Goal: Complete application form: Complete application form

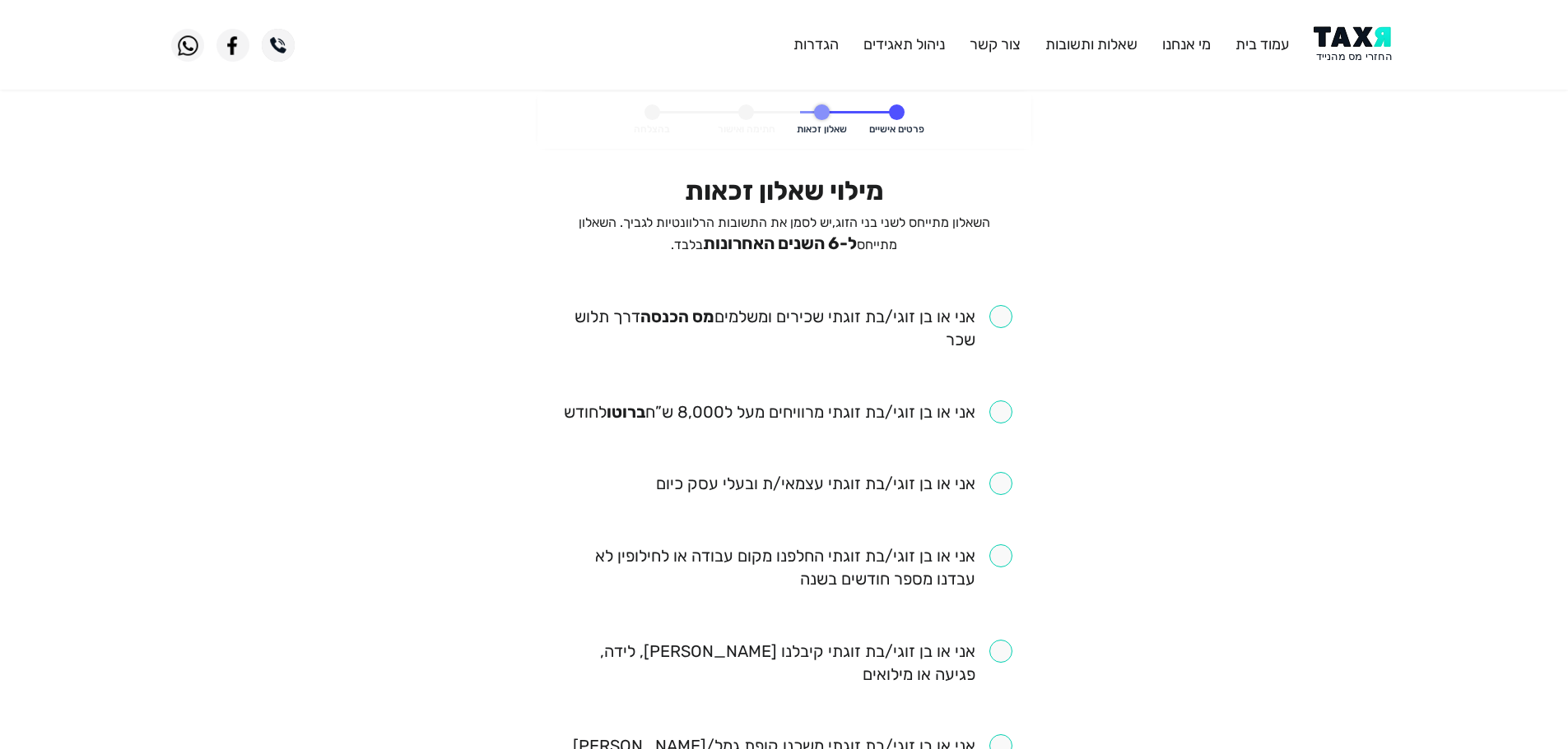
click at [998, 328] on input "checkbox" at bounding box center [784, 328] width 456 height 46
checkbox input "true"
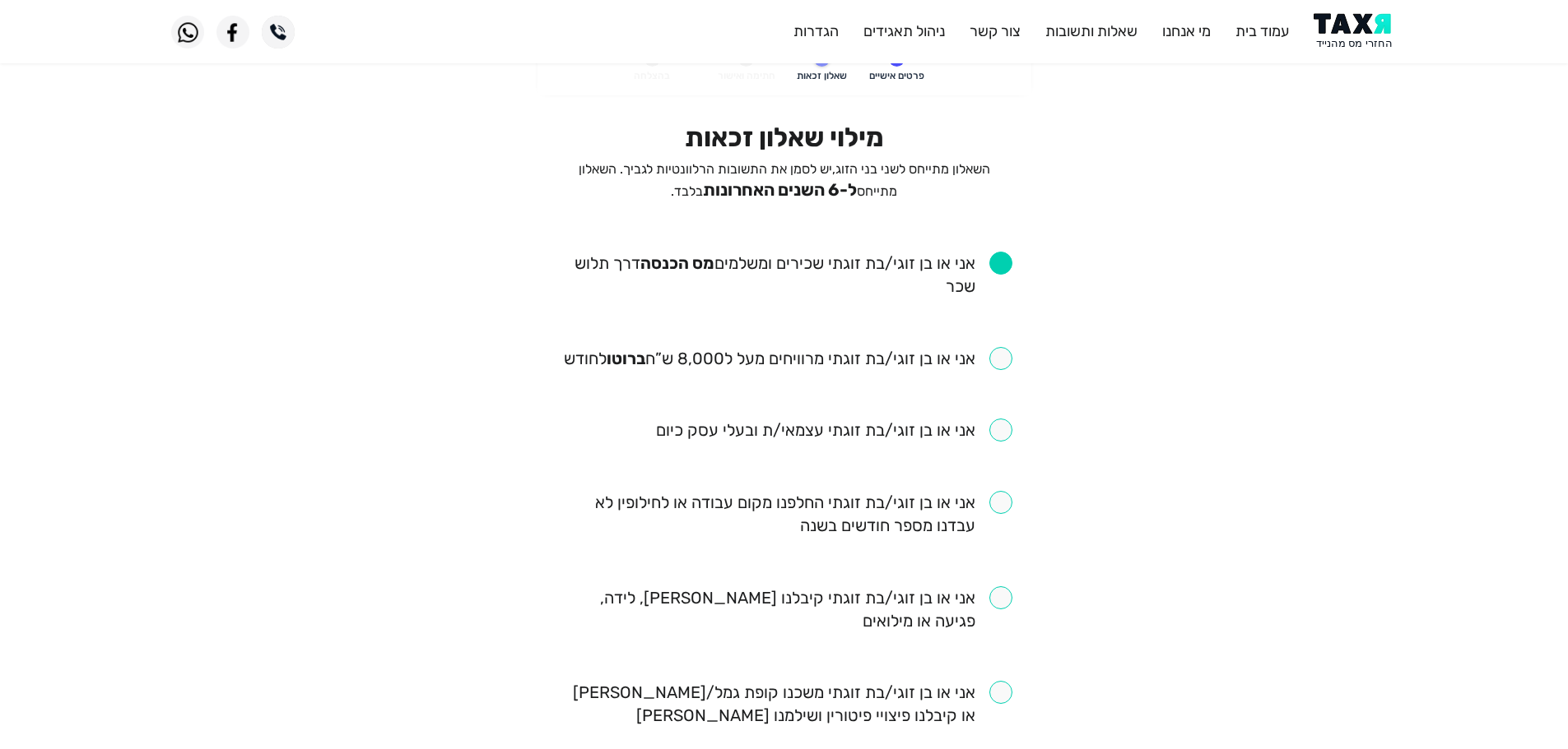
scroll to position [82, 0]
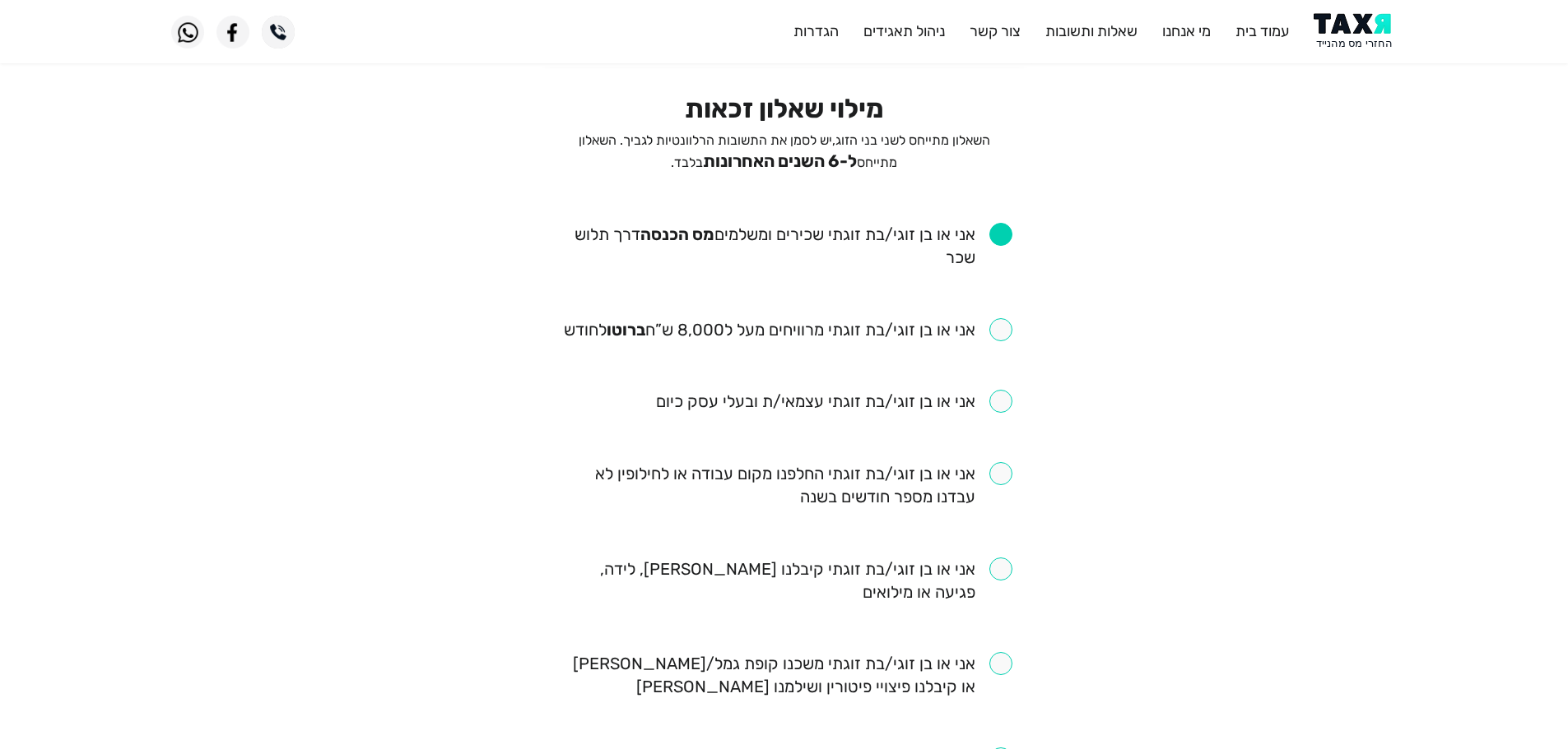
click at [1005, 339] on input "checkbox" at bounding box center [787, 329] width 448 height 23
checkbox input "true"
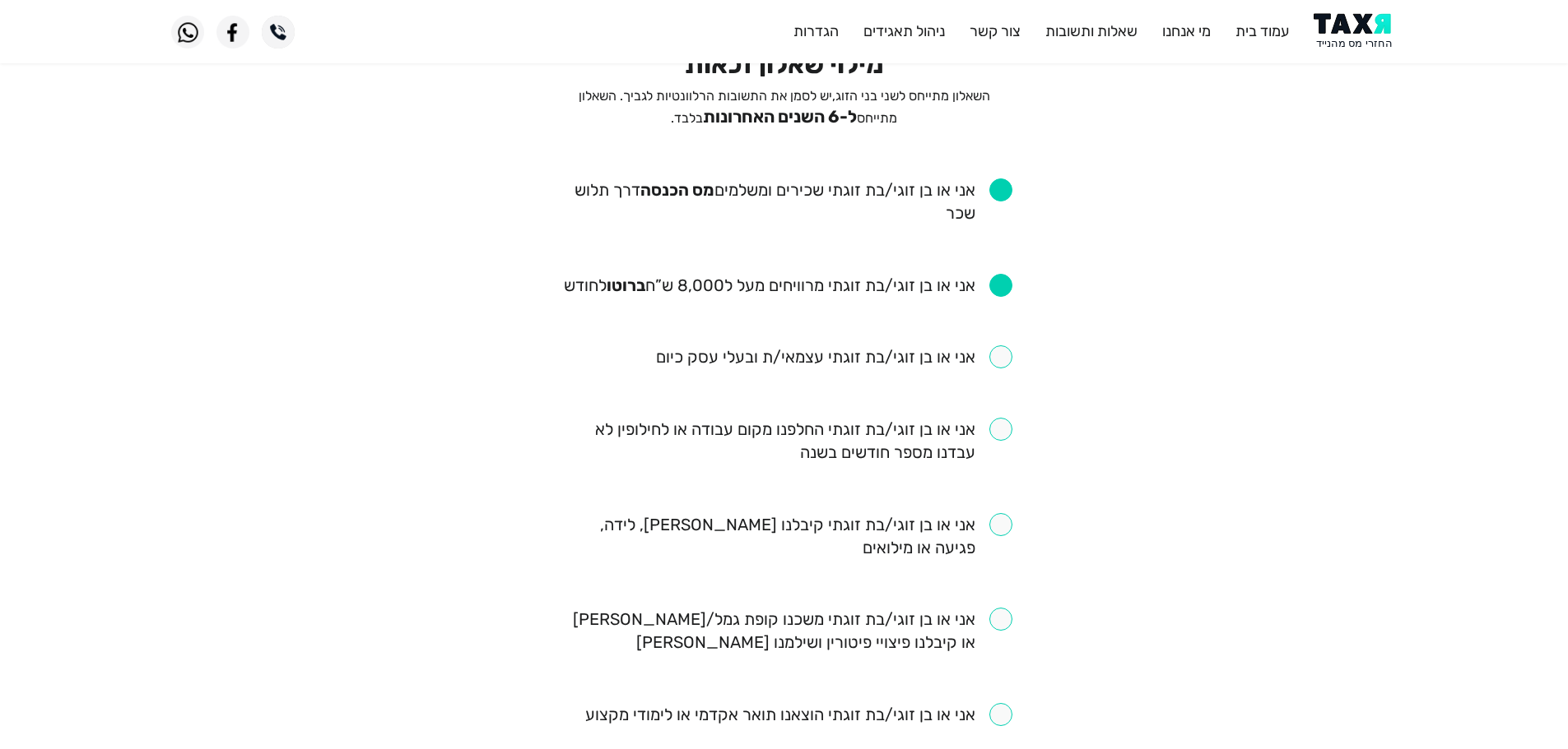
scroll to position [165, 0]
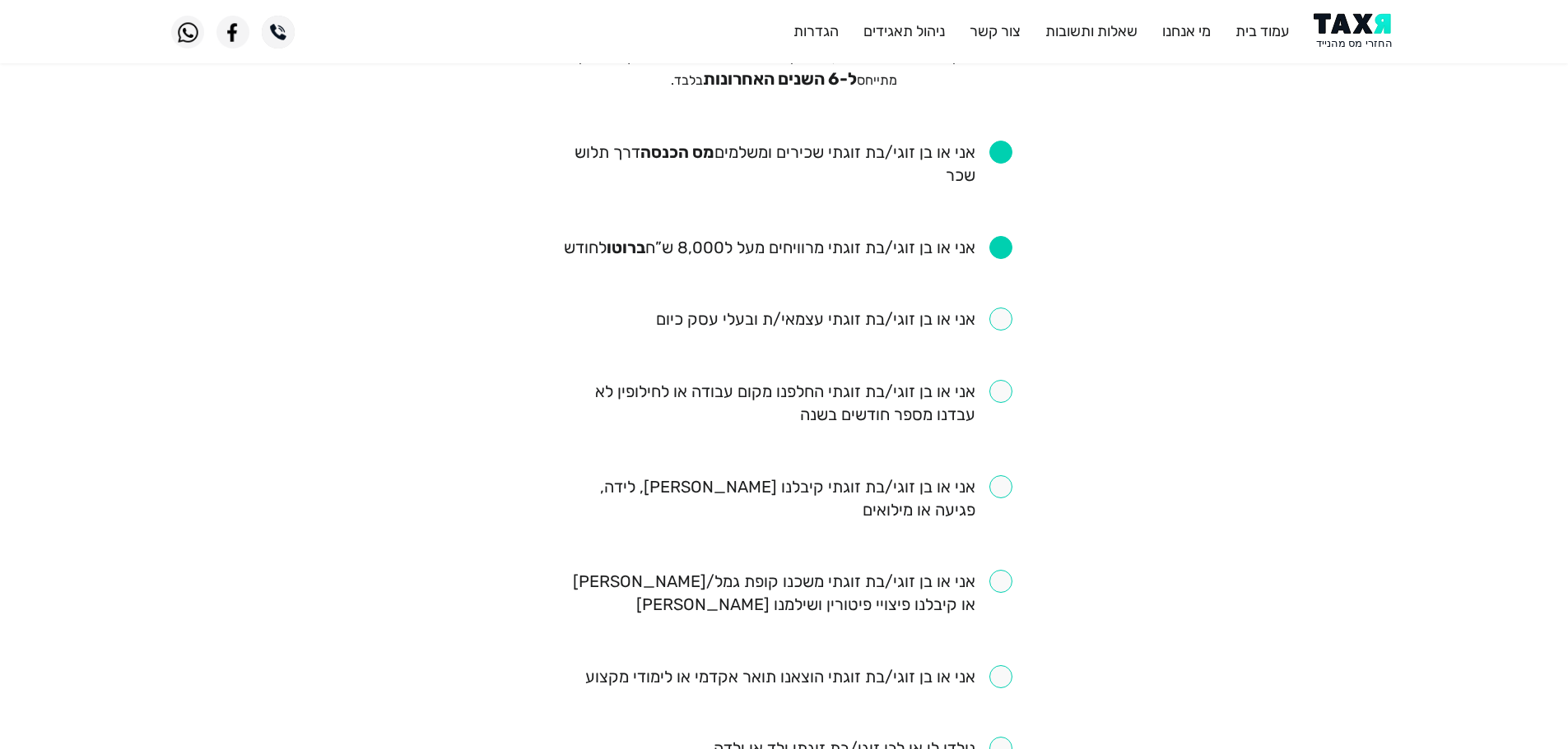
click at [1001, 392] on input "checkbox" at bounding box center [784, 403] width 456 height 46
checkbox input "true"
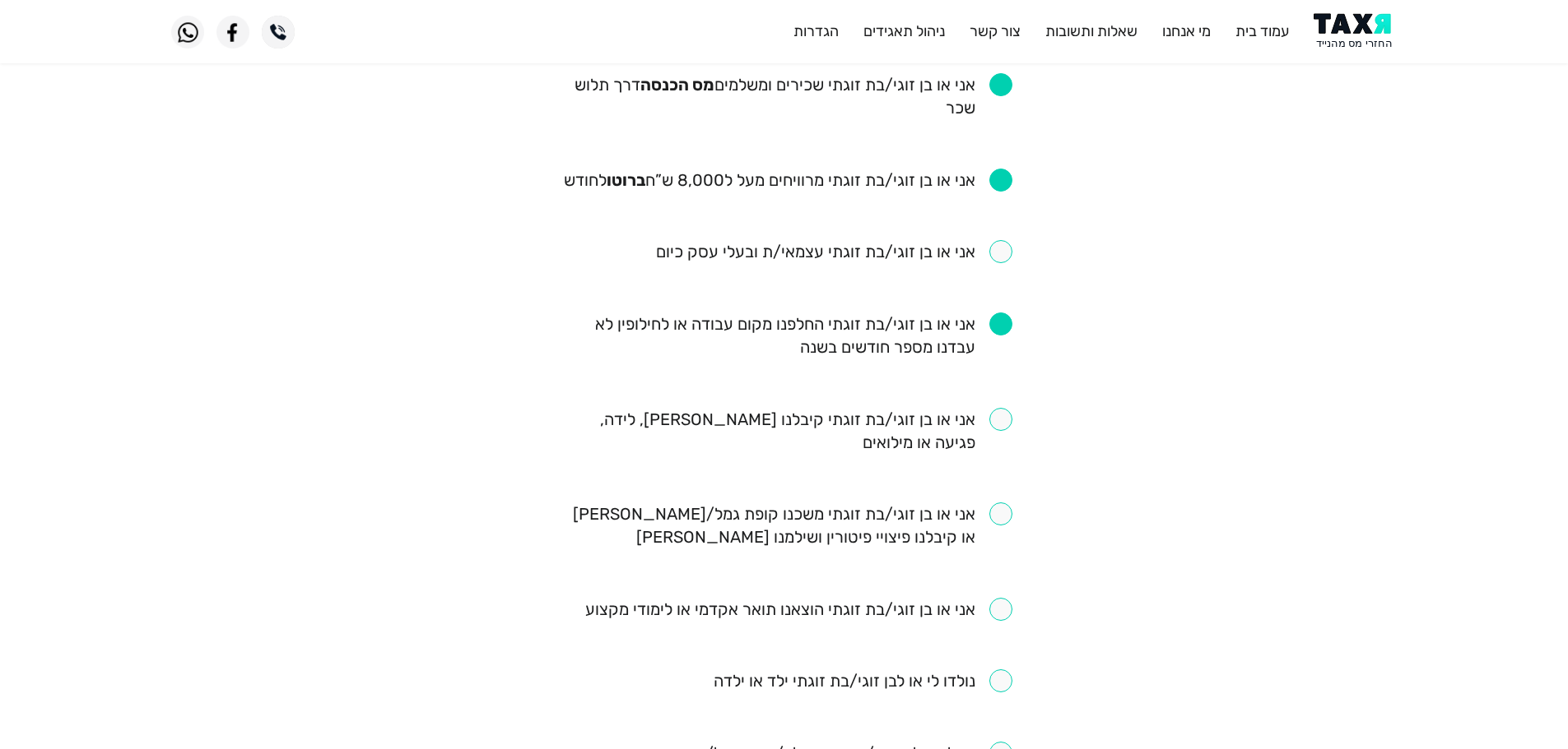
scroll to position [329, 0]
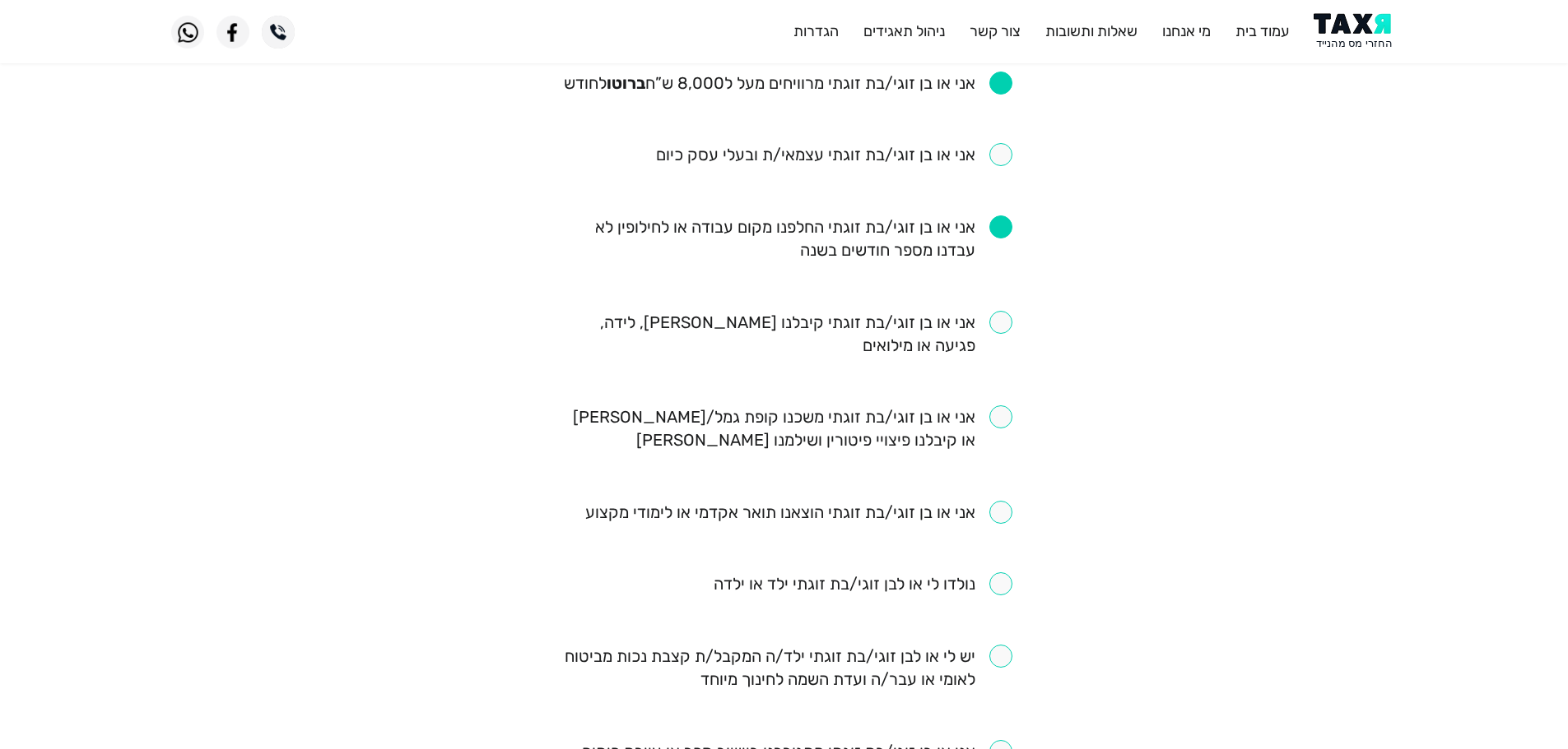
click at [999, 331] on input "checkbox" at bounding box center [784, 334] width 456 height 46
checkbox input "true"
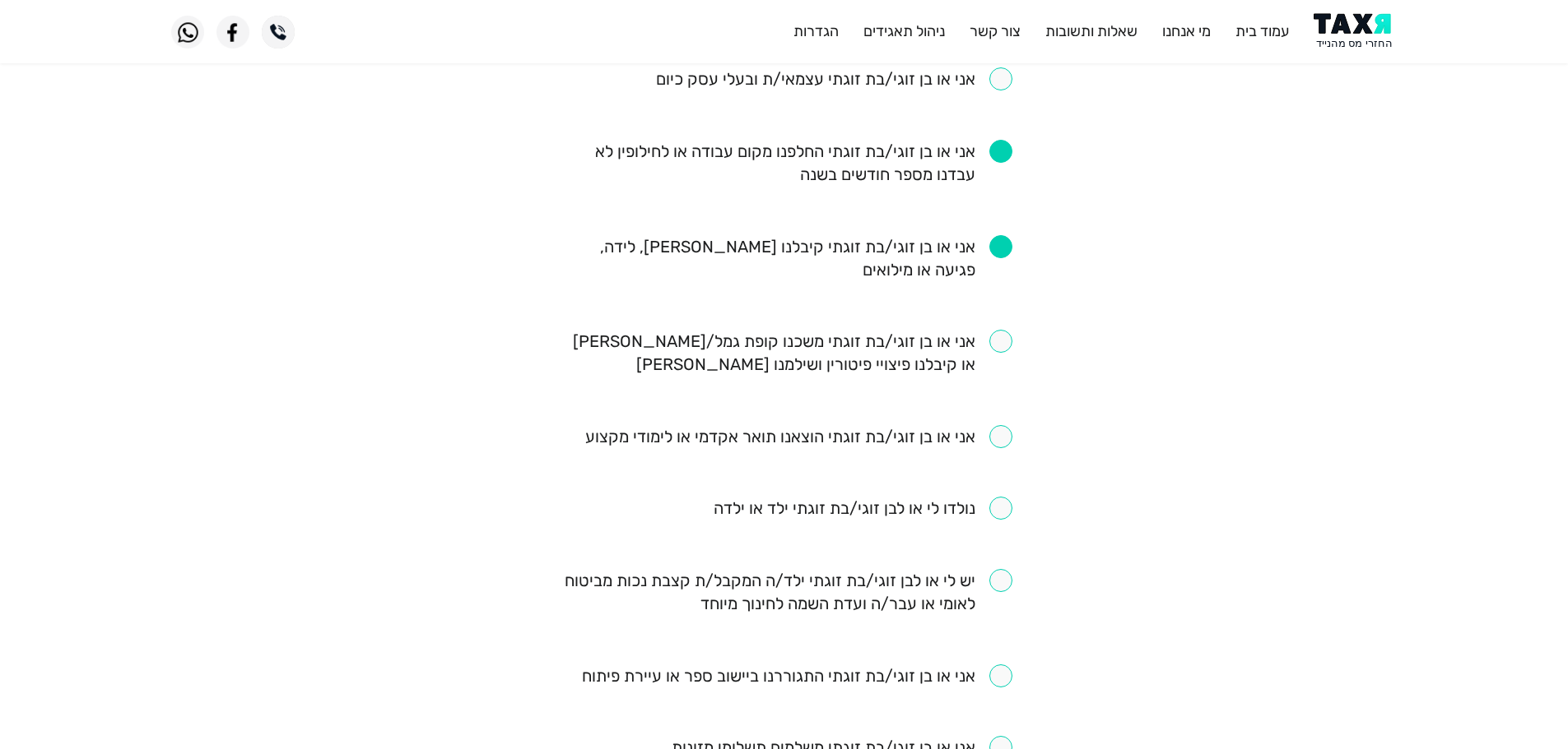
scroll to position [411, 0]
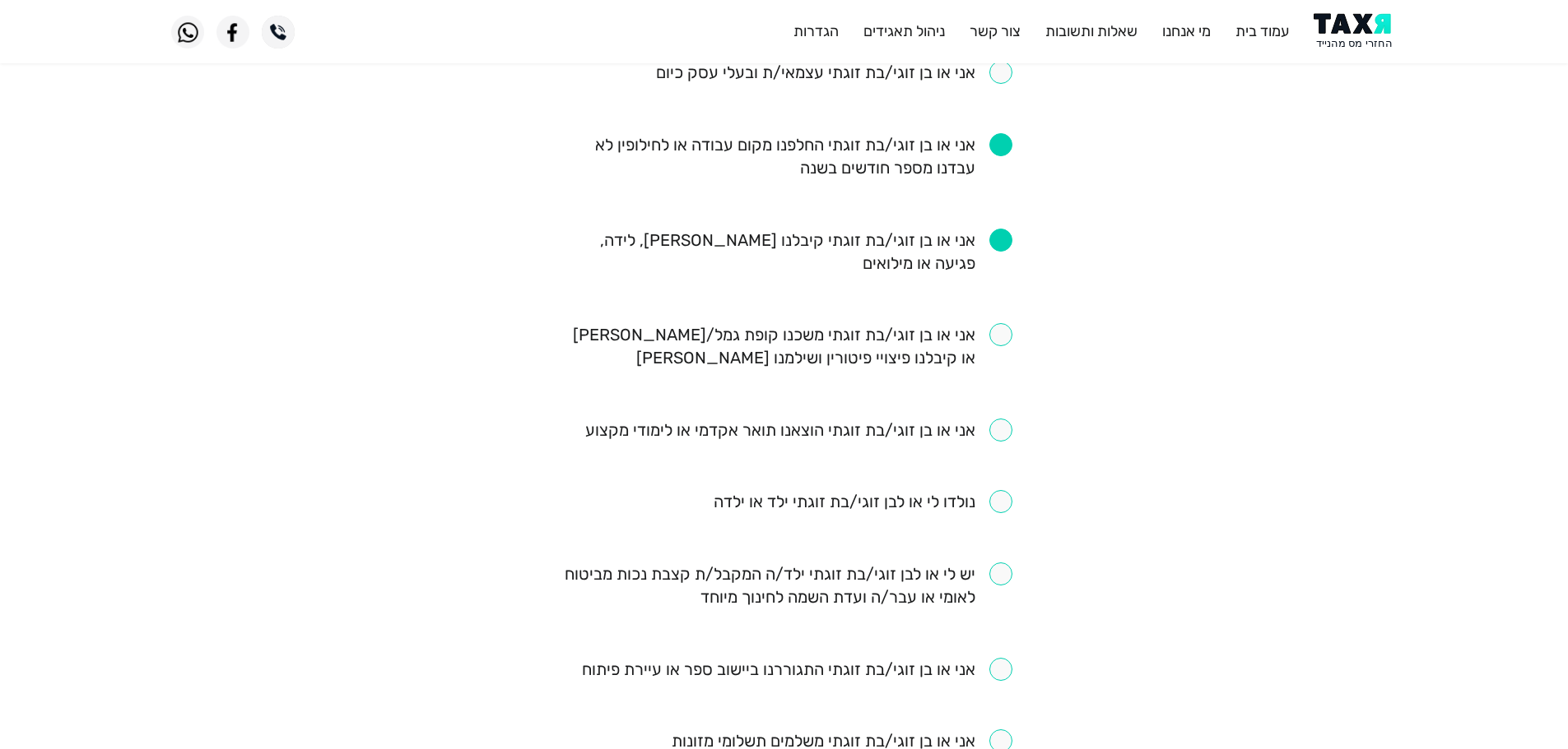
click at [988, 343] on input "checkbox" at bounding box center [784, 346] width 456 height 46
checkbox input "true"
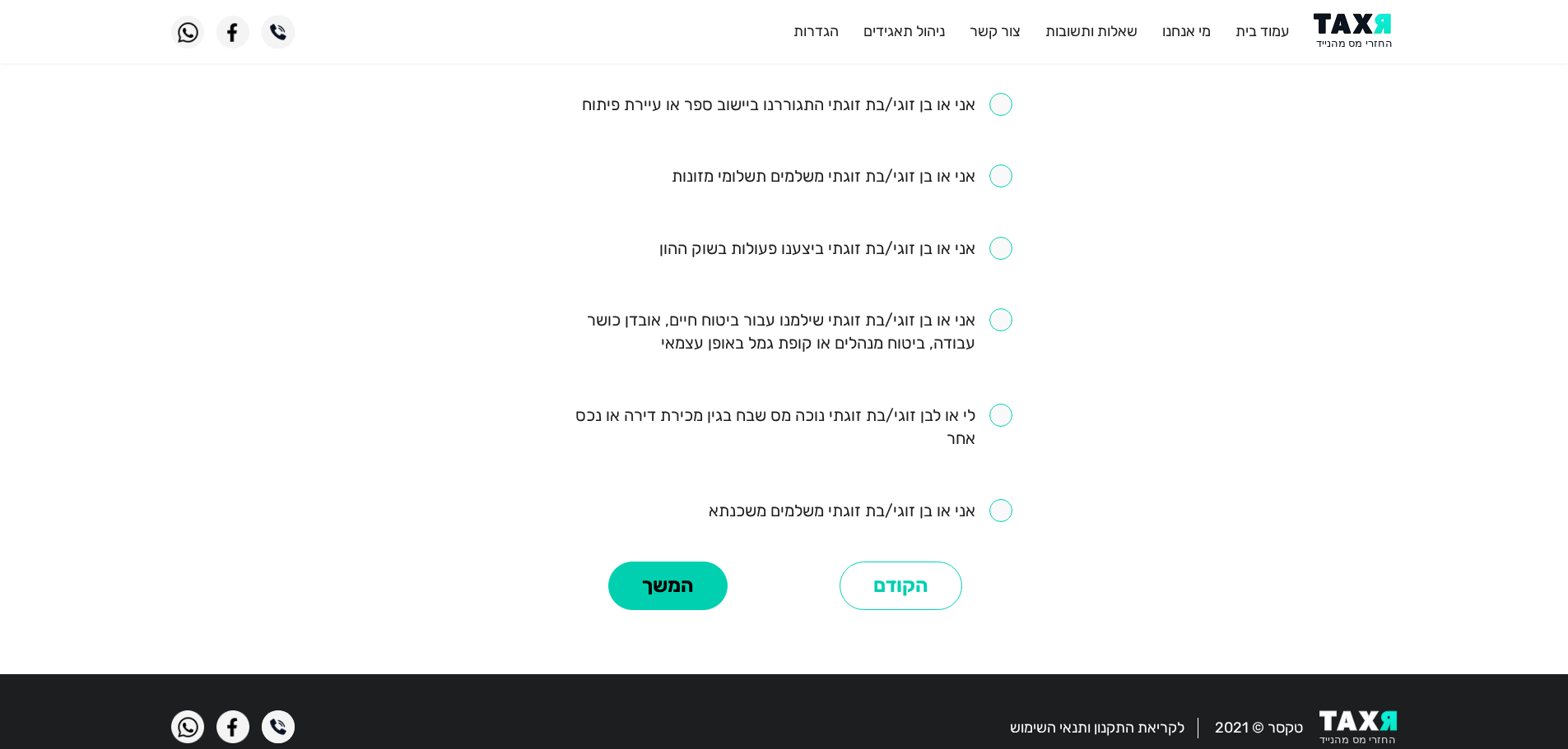
scroll to position [1009, 0]
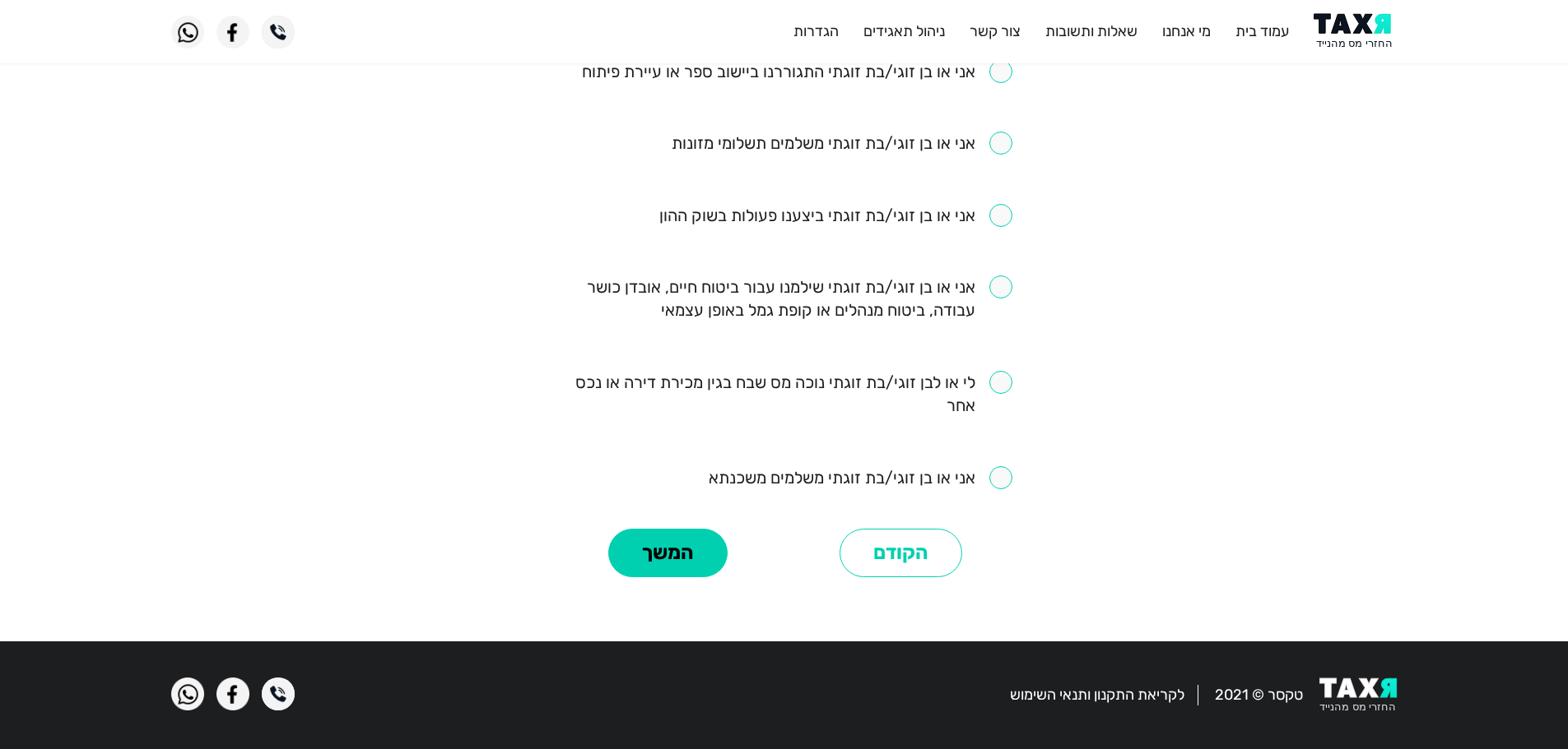
click at [1004, 480] on input "checkbox" at bounding box center [860, 478] width 304 height 23
checkbox input "true"
click at [999, 287] on input "checkbox" at bounding box center [784, 299] width 456 height 46
checkbox input "true"
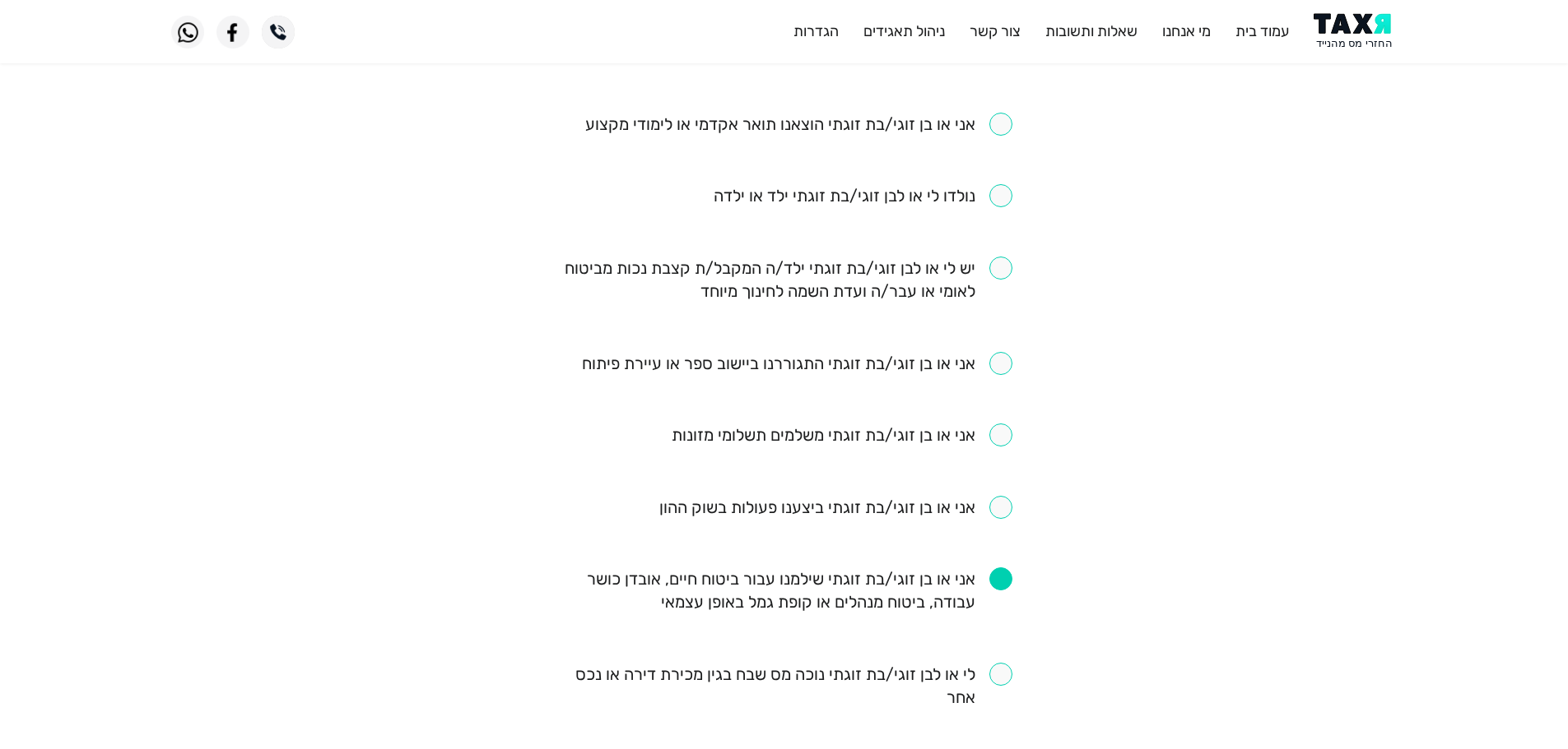
scroll to position [680, 0]
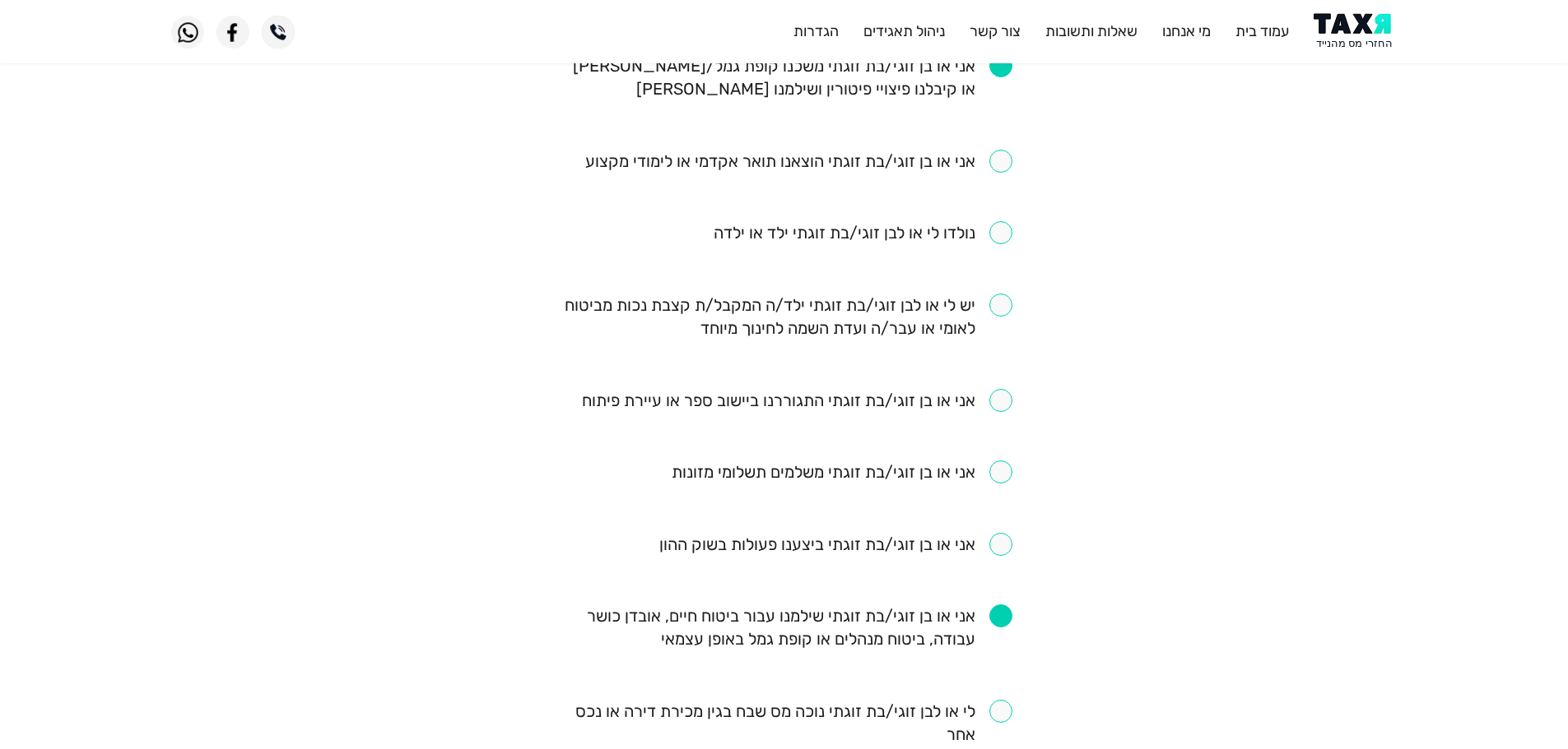
click at [1006, 400] on input "checkbox" at bounding box center [797, 400] width 430 height 23
checkbox input "true"
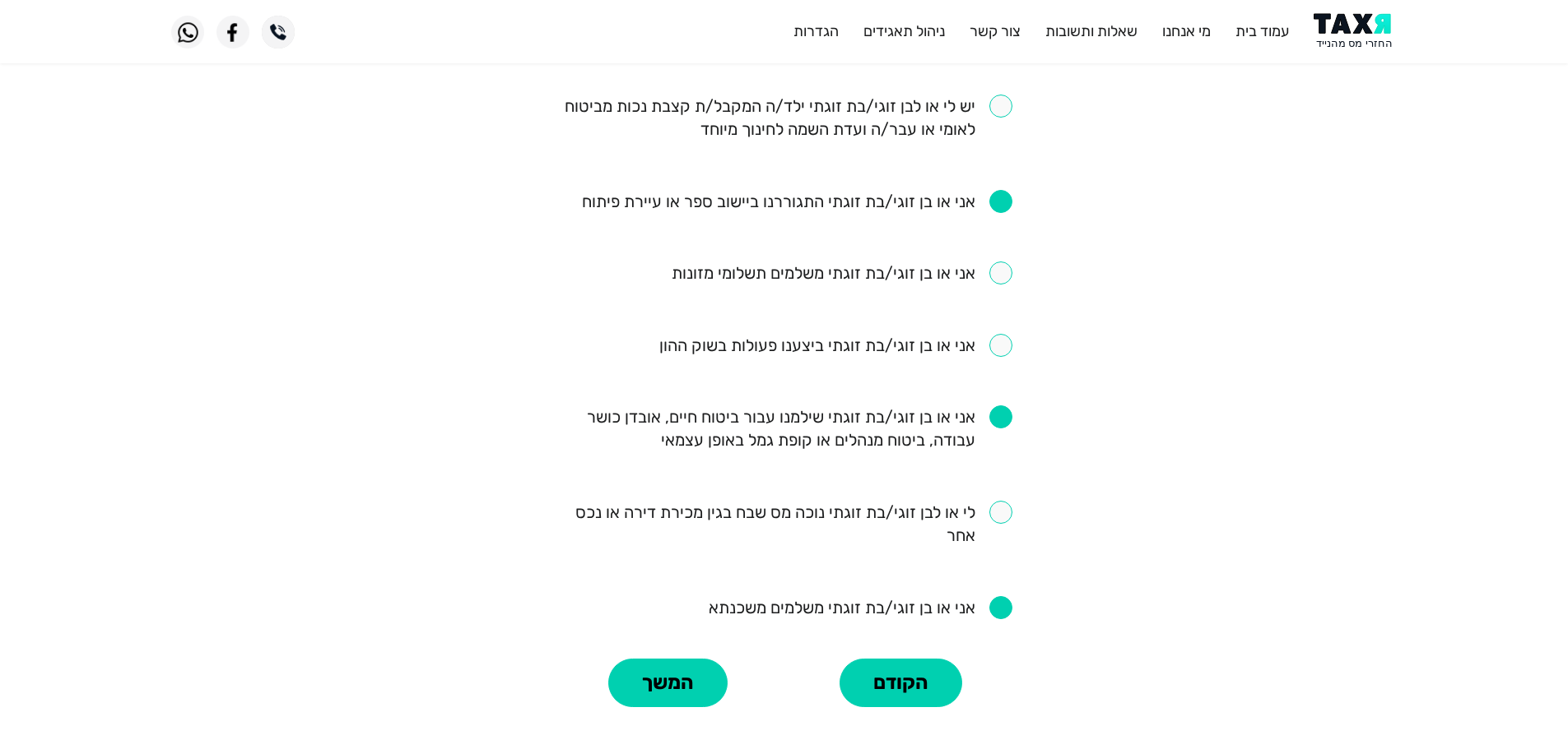
scroll to position [1009, 0]
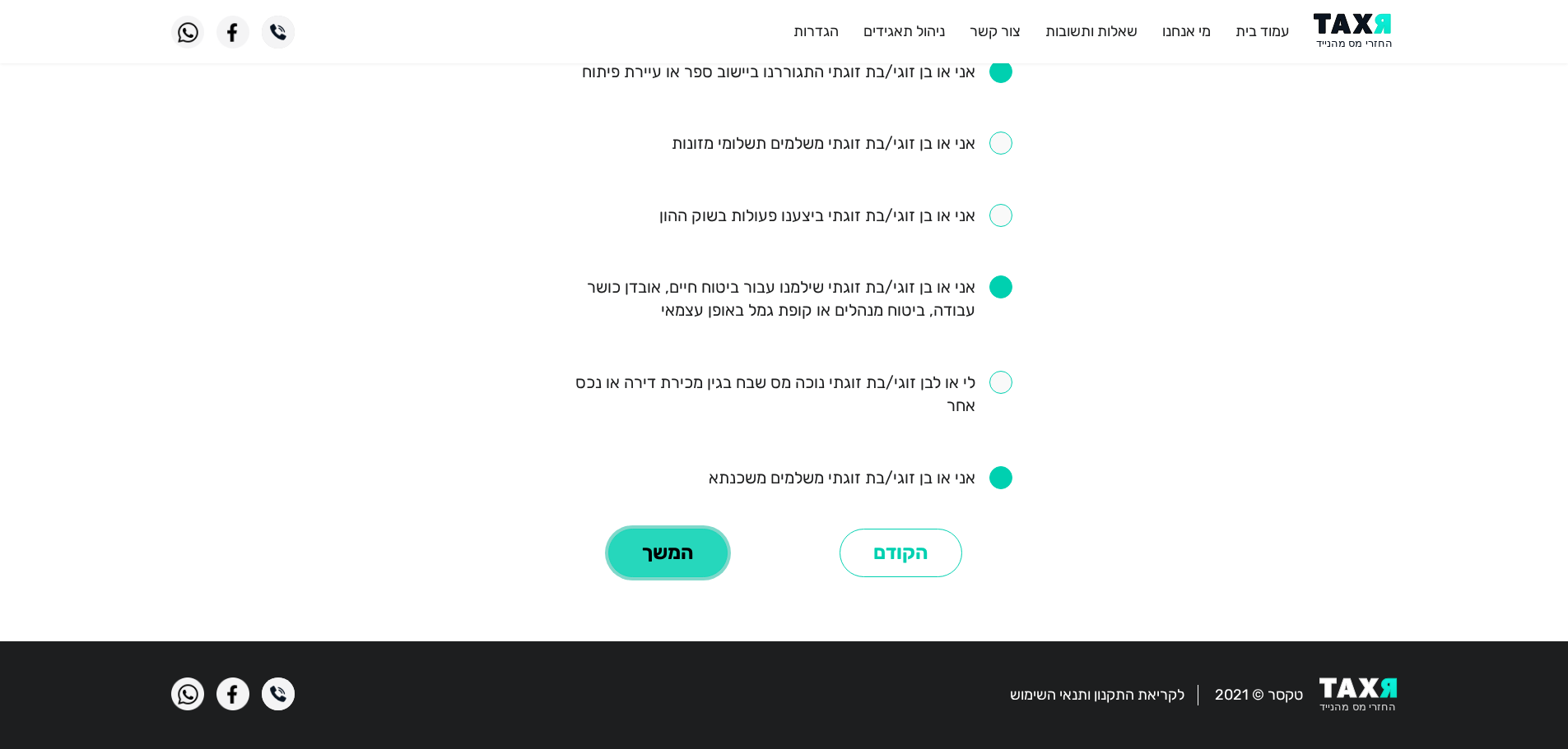
click at [680, 567] on button "המשך" at bounding box center [668, 554] width 119 height 49
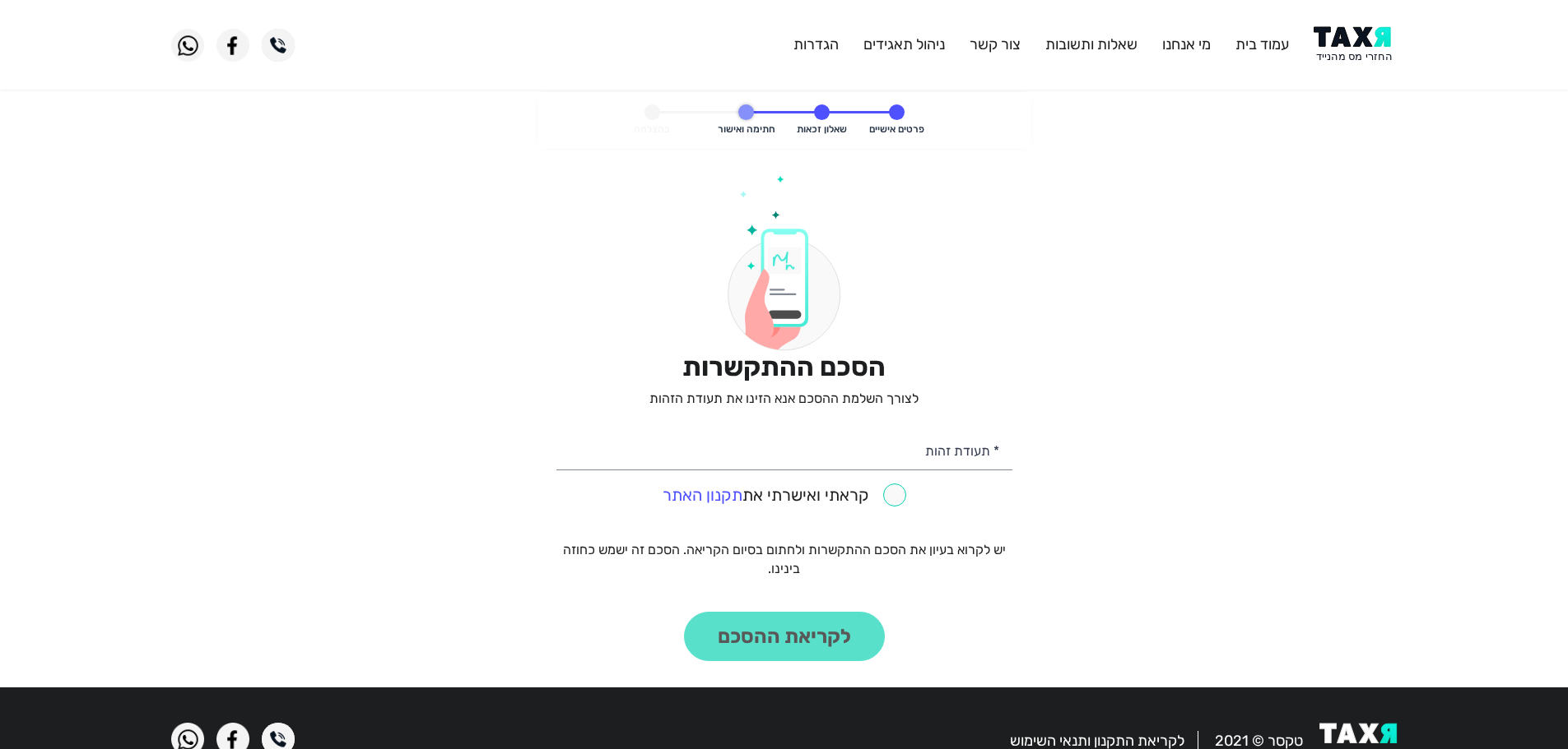
click at [1368, 33] on img at bounding box center [1355, 44] width 83 height 37
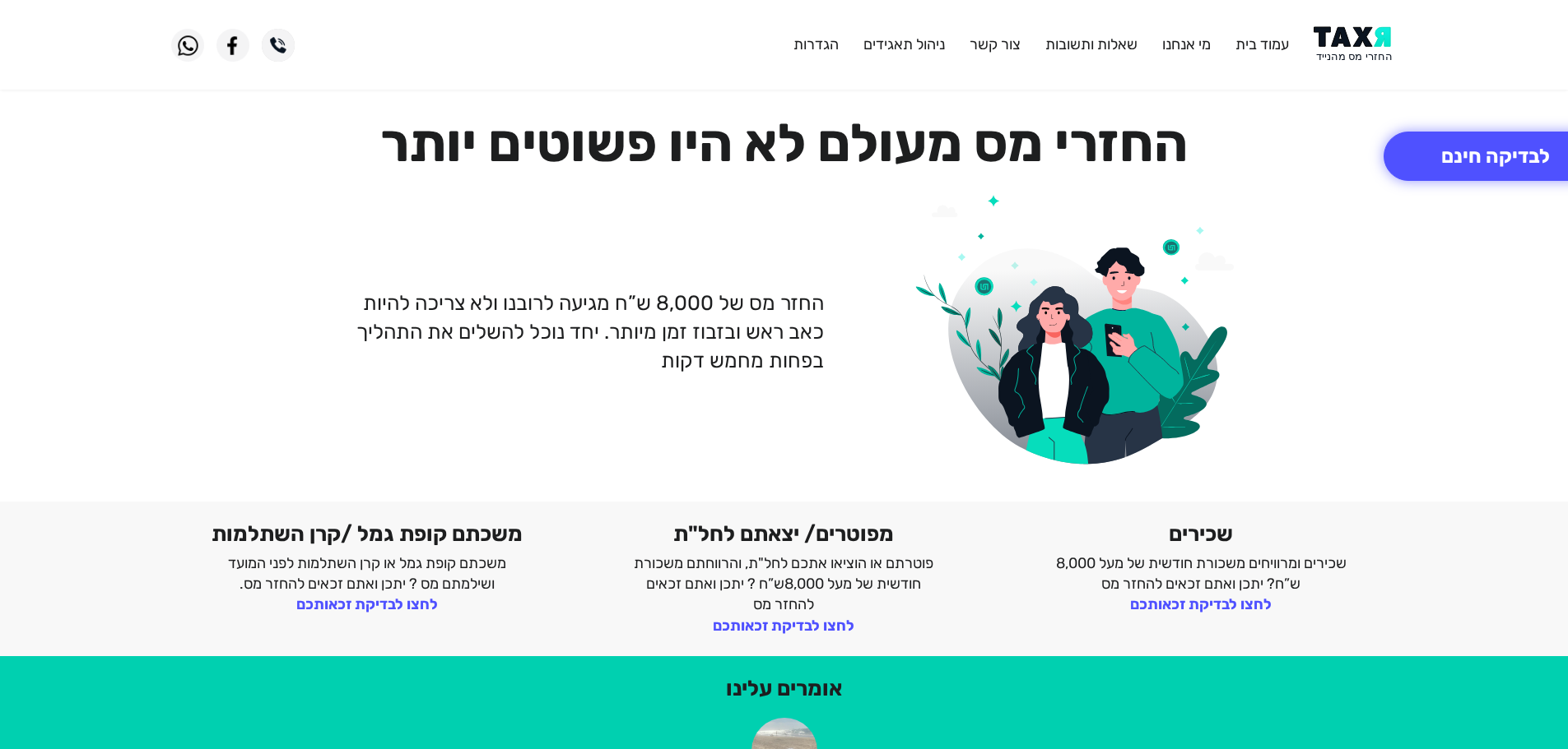
click at [1374, 48] on img at bounding box center [1355, 44] width 83 height 37
click at [1373, 51] on img at bounding box center [1355, 44] width 83 height 37
click at [1471, 160] on button "לבדיקה חינם" at bounding box center [1495, 156] width 224 height 49
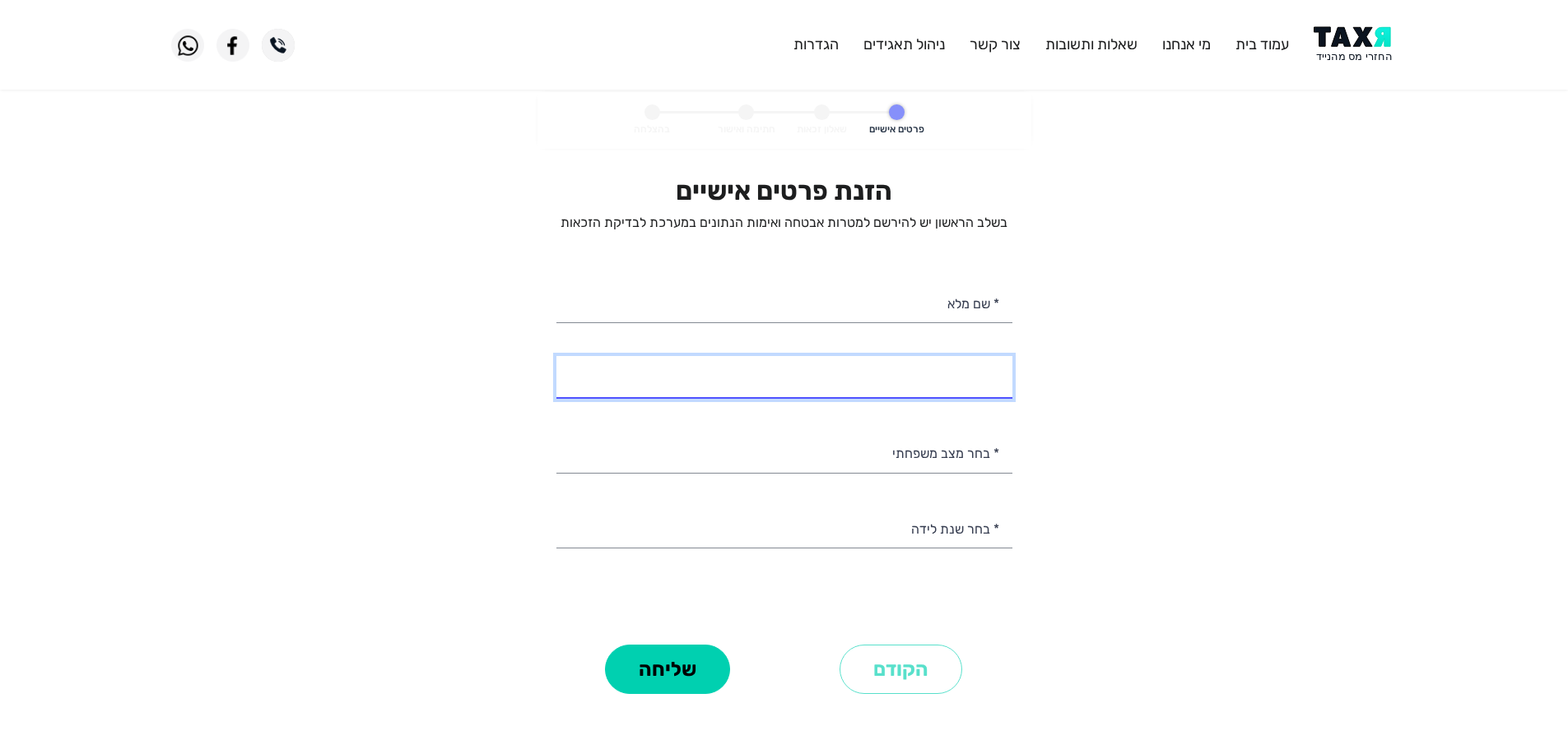
click at [923, 389] on input "* מספר טלפון" at bounding box center [784, 376] width 456 height 42
select select
type input "052-6093141"
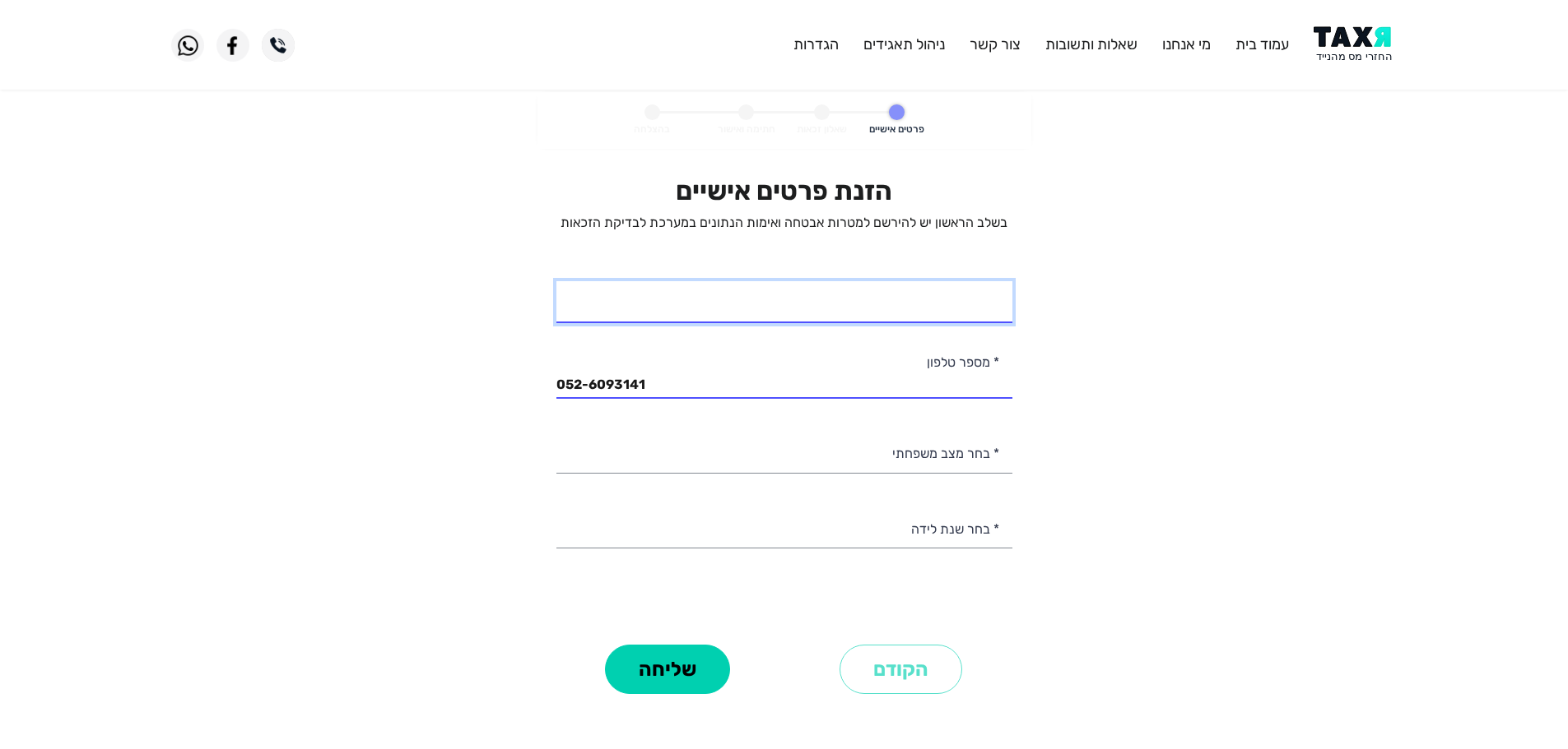
click at [908, 293] on input "* שם מלא" at bounding box center [784, 302] width 456 height 42
type input "דרור"
click at [1329, 48] on img at bounding box center [1355, 44] width 83 height 37
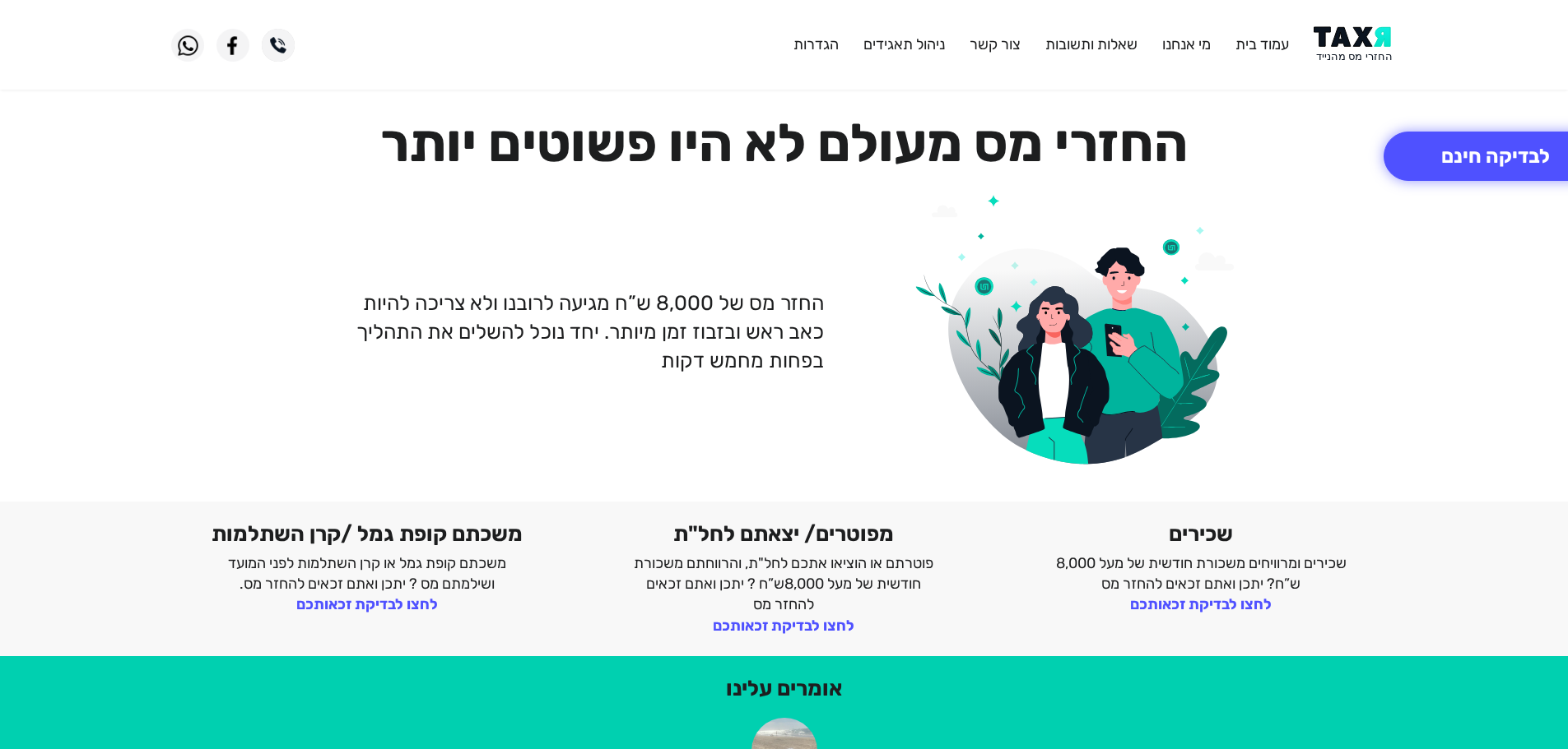
click at [1345, 44] on img at bounding box center [1355, 44] width 83 height 37
click at [1350, 41] on img at bounding box center [1355, 44] width 83 height 37
click at [1371, 48] on img at bounding box center [1355, 44] width 83 height 37
click at [1454, 172] on button "לבדיקה חינם" at bounding box center [1495, 156] width 224 height 49
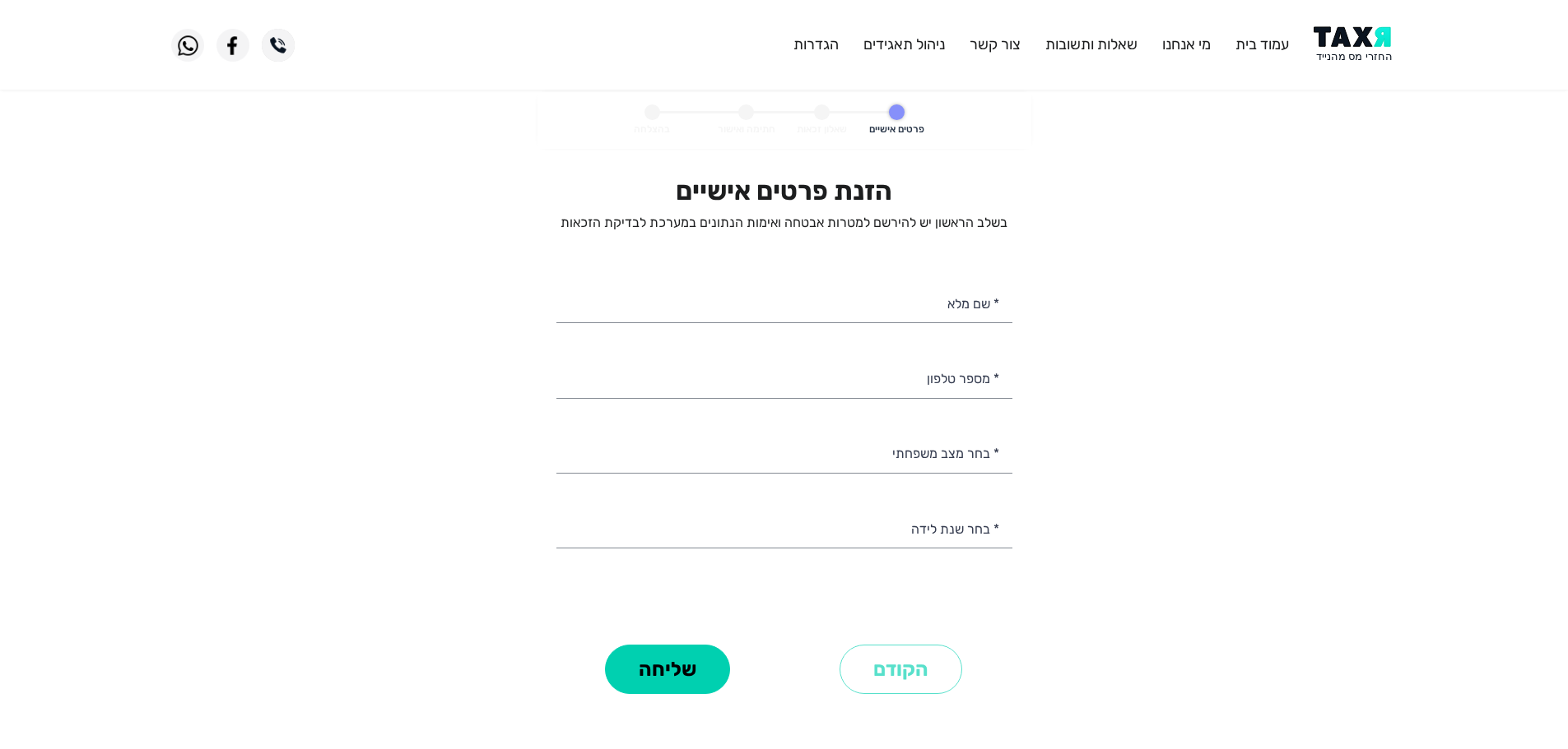
select select
click at [948, 390] on input "* מספר טלפון" at bounding box center [784, 376] width 456 height 42
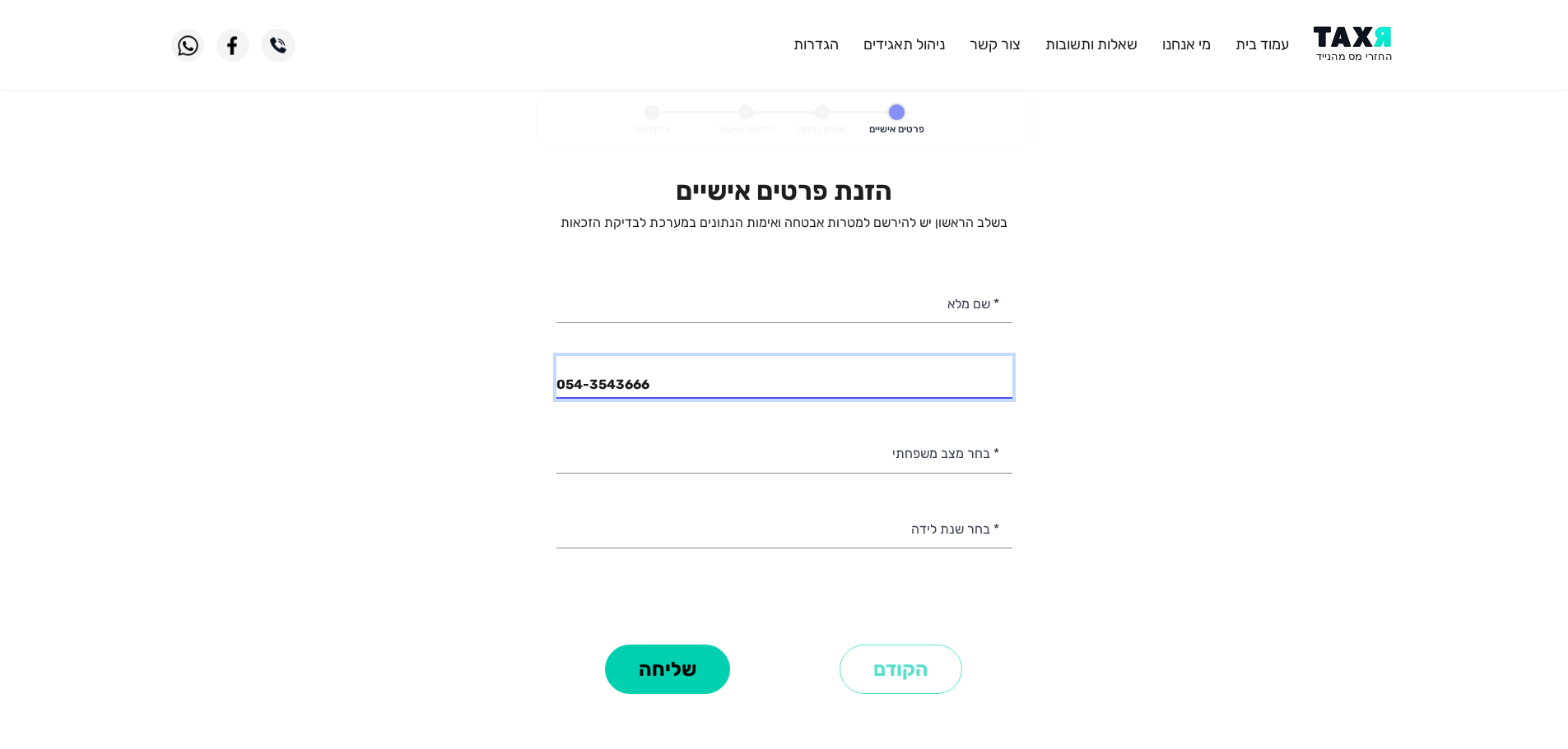
type input "054-3543666"
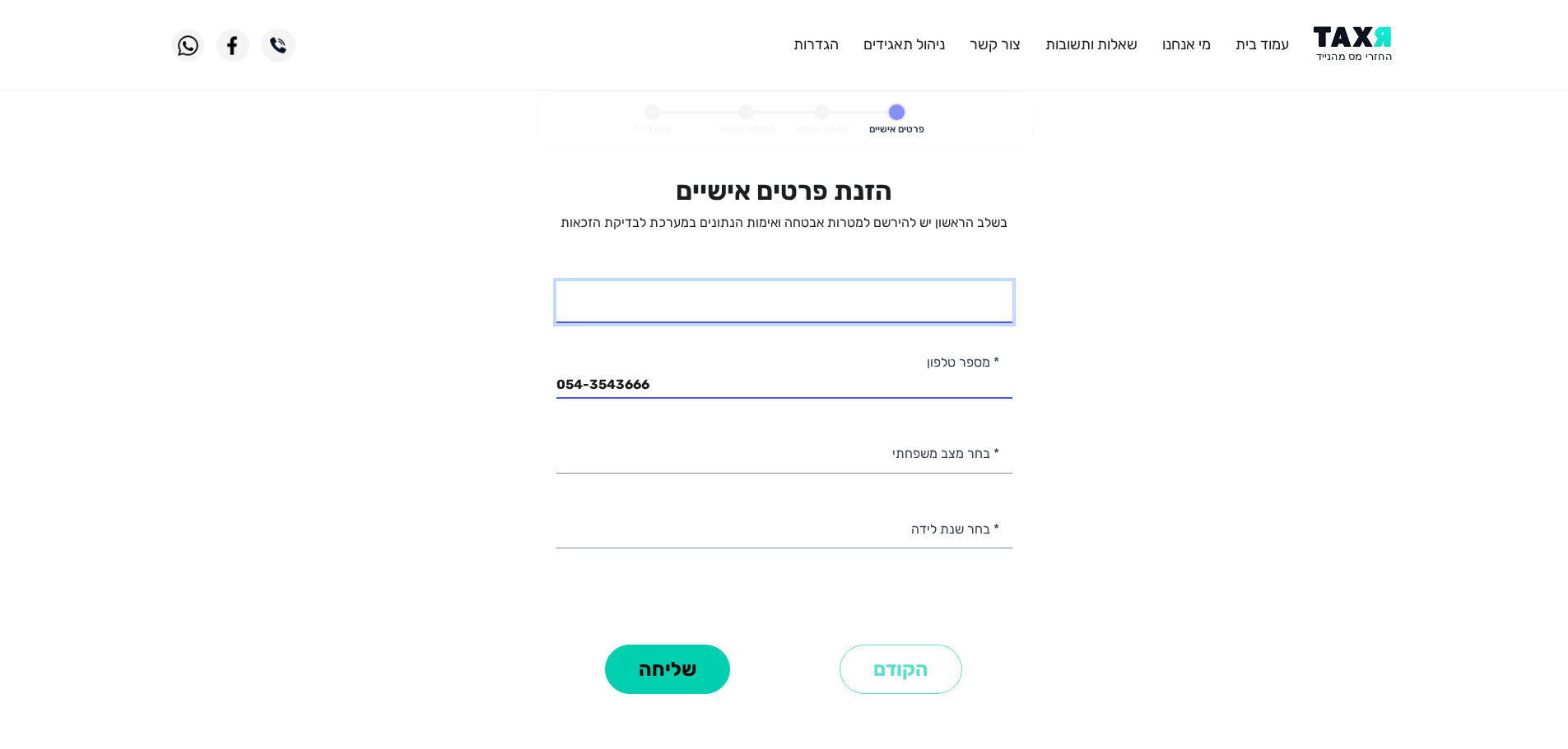
click at [947, 307] on input "* שם מלא" at bounding box center [784, 302] width 456 height 42
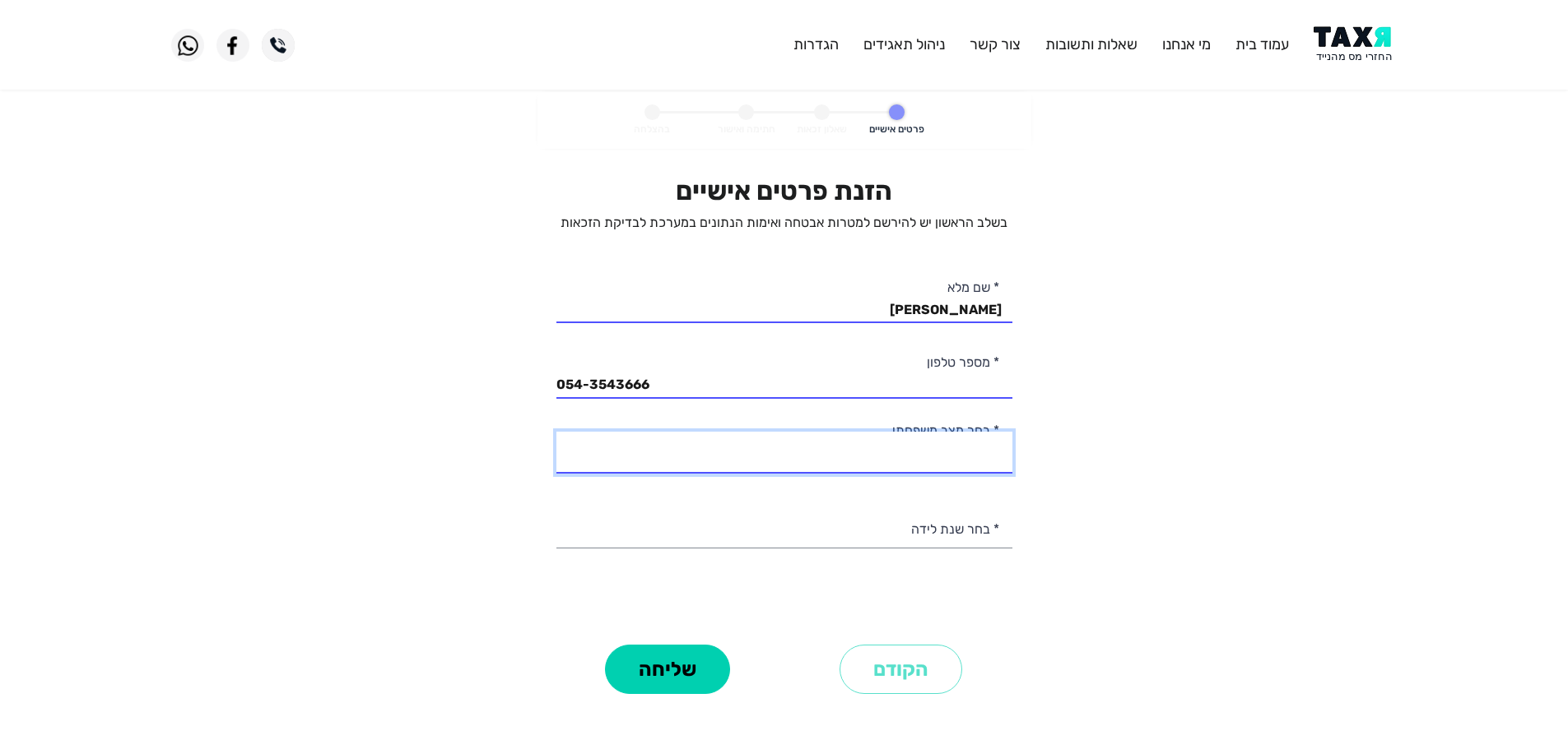
click at [988, 455] on select "רווק/ה נשוי/[PERSON_NAME]/ה אלמן/נה" at bounding box center [784, 452] width 456 height 42
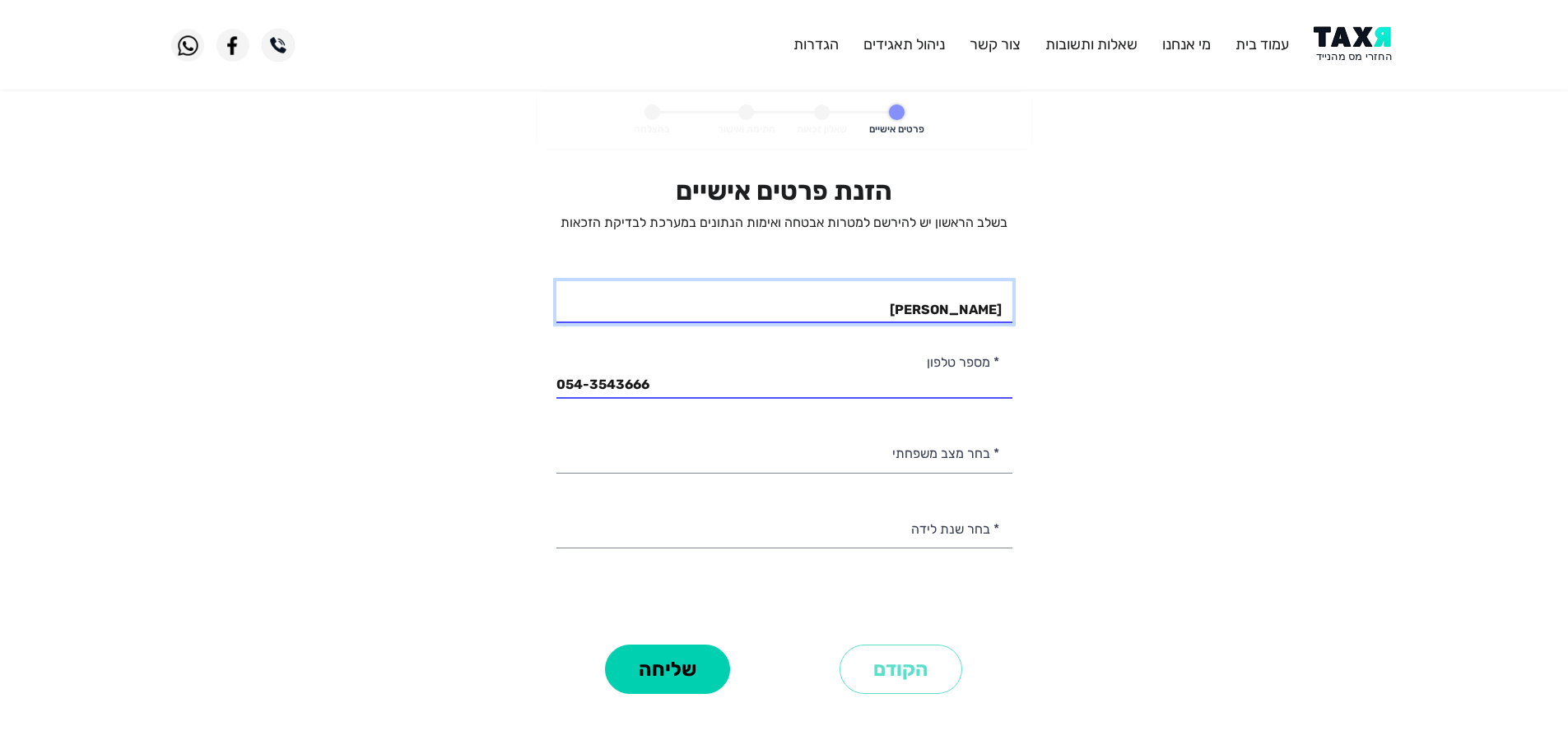
click at [930, 316] on input "[PERSON_NAME]" at bounding box center [784, 302] width 456 height 42
type input "[PERSON_NAME]"
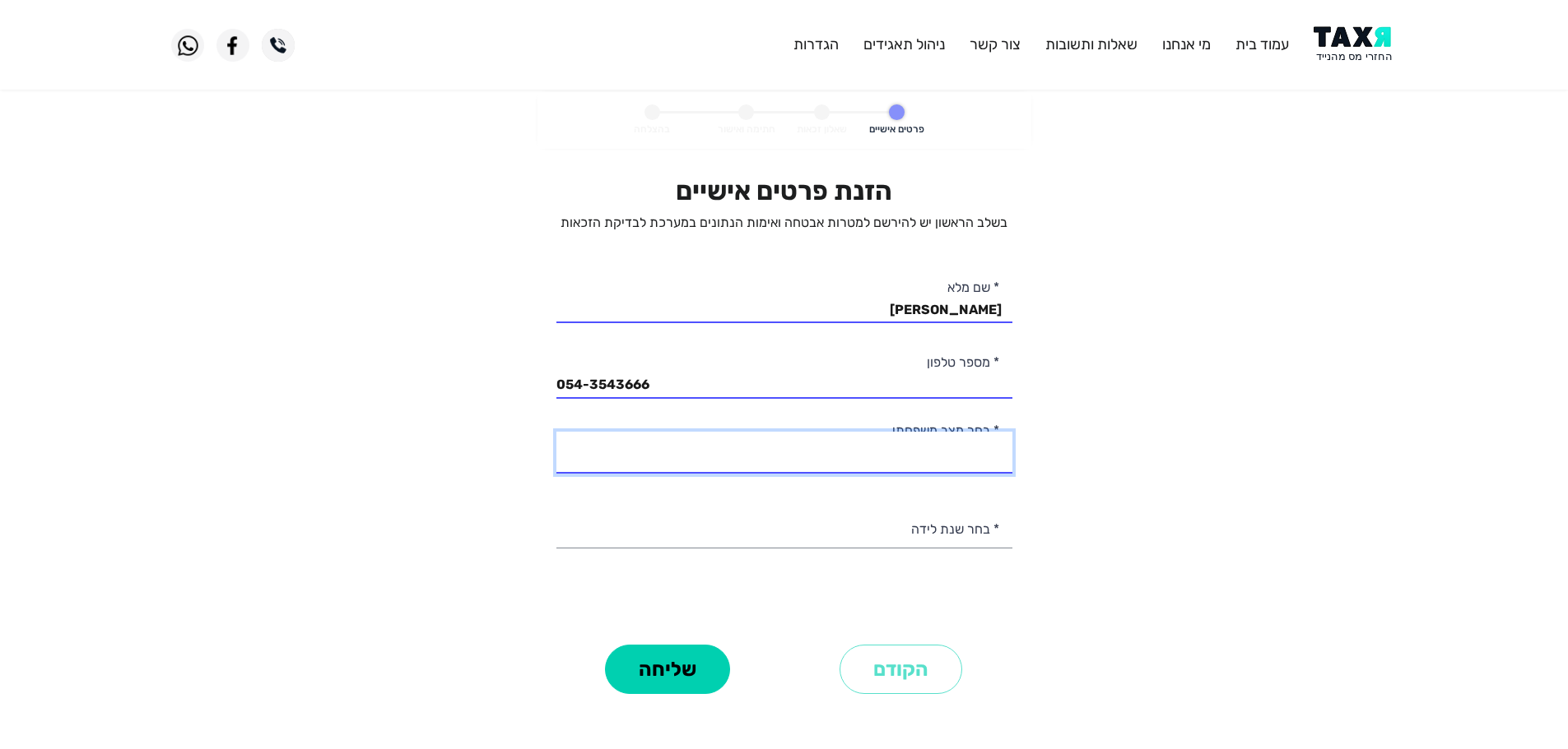
click at [972, 452] on select "רווק/ה נשוי/[PERSON_NAME]/ה אלמן/נה" at bounding box center [784, 452] width 456 height 42
select select "3: Divorced"
click at [557, 432] on select "רווק/ה נשוי/[PERSON_NAME]/ה אלמן/נה" at bounding box center [784, 452] width 456 height 42
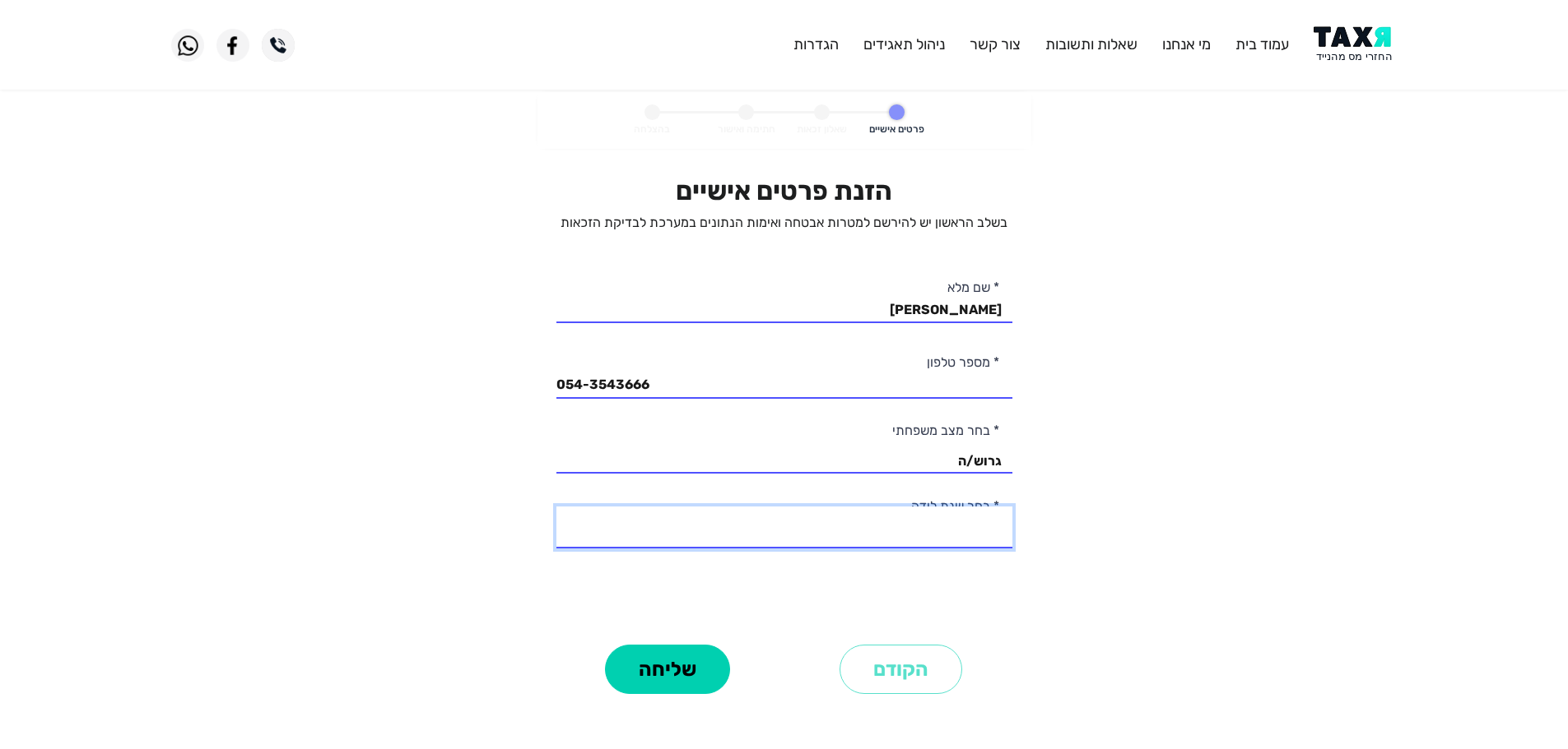
click at [959, 529] on select "2003 2002 2001 2000 1999 1998 1997 1996 1995 1994 1993 1992 1991 1990 1989 1988…" at bounding box center [784, 527] width 456 height 42
select select "19: 1985"
click at [557, 507] on select "2003 2002 2001 2000 1999 1998 1997 1996 1995 1994 1993 1992 1991 1990 1989 1988…" at bounding box center [784, 527] width 456 height 42
click at [698, 675] on button "שליחה" at bounding box center [667, 670] width 125 height 49
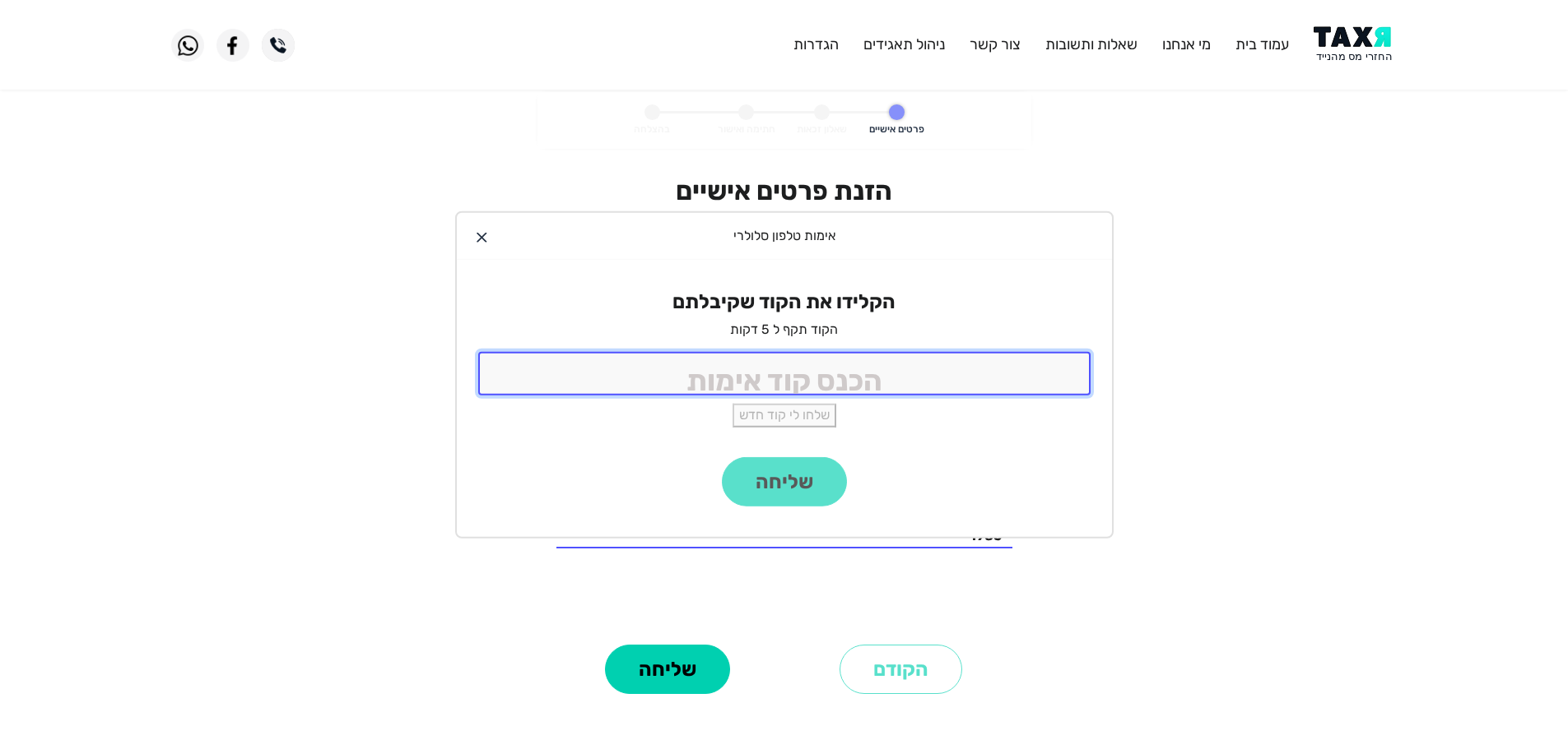
click at [855, 382] on input "tel" at bounding box center [784, 374] width 612 height 44
type input "9988"
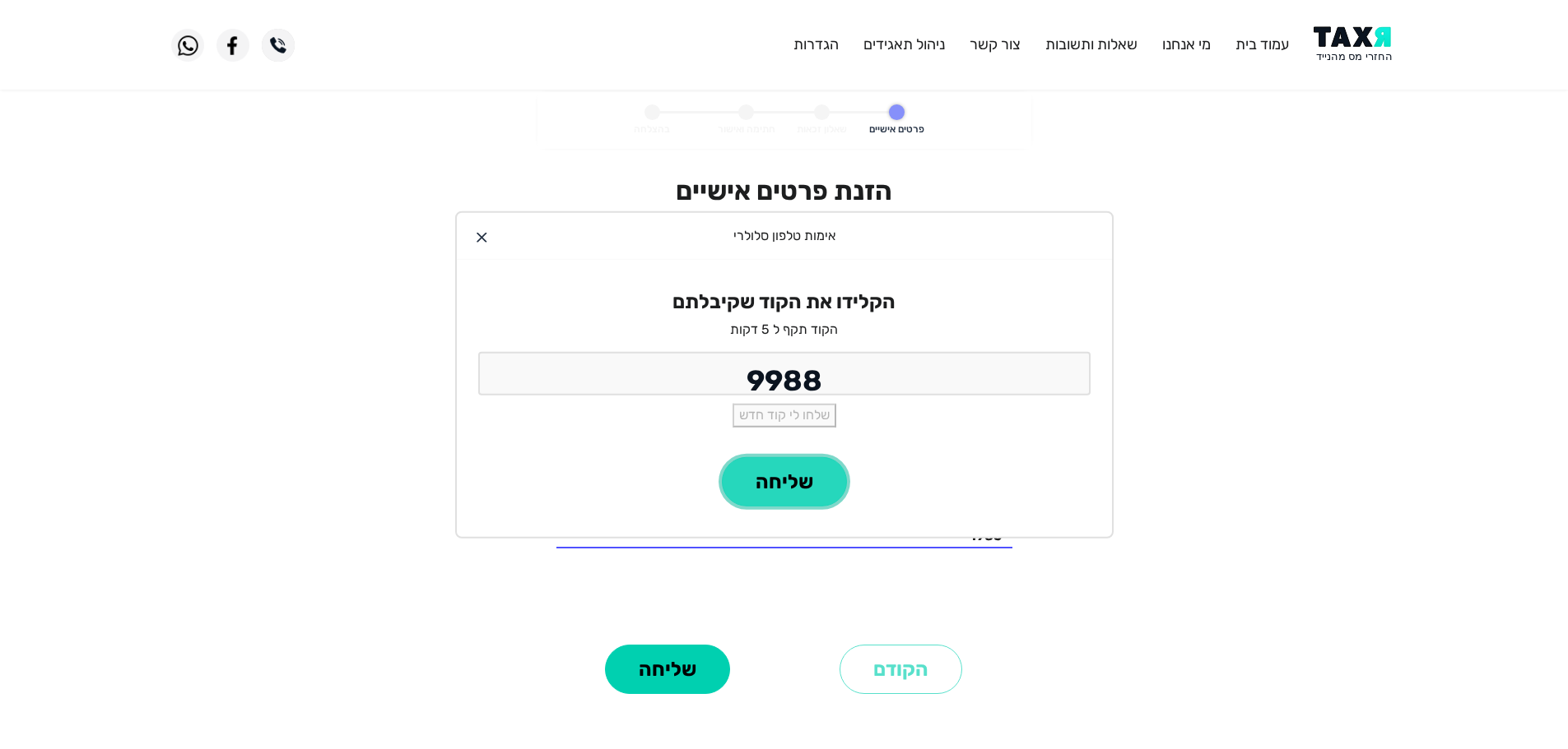
click at [763, 462] on button "שליחה" at bounding box center [784, 482] width 125 height 49
